Goal: Task Accomplishment & Management: Use online tool/utility

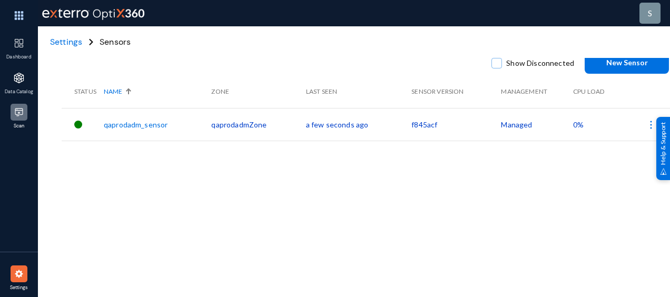
click at [22, 113] on img at bounding box center [19, 112] width 11 height 11
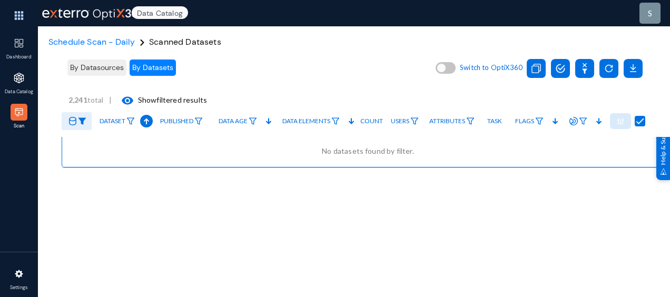
click at [451, 66] on span at bounding box center [446, 68] width 20 height 12
click at [441, 74] on input "checkbox" at bounding box center [440, 74] width 1 height 1
checkbox input "true"
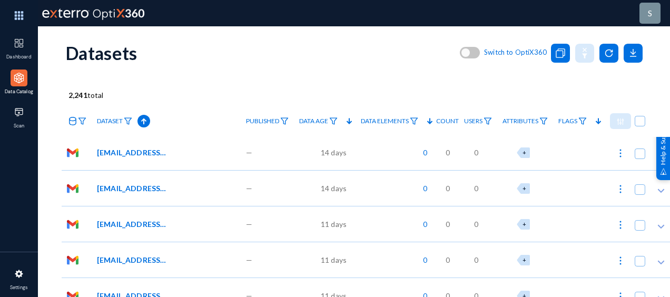
click at [470, 55] on span at bounding box center [465, 50] width 11 height 11
click at [465, 58] on input "checkbox" at bounding box center [465, 58] width 1 height 1
checkbox input "true"
